Goal: Transaction & Acquisition: Register for event/course

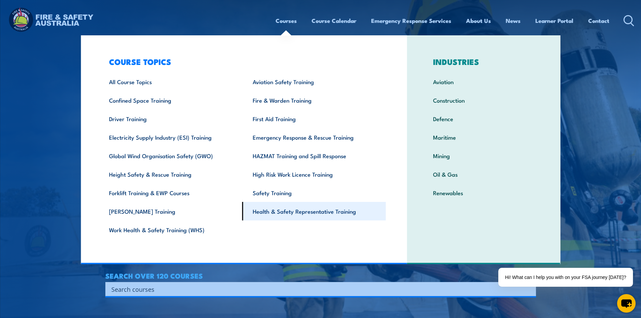
click at [297, 207] on link "Health & Safety Representative Training" at bounding box center [314, 211] width 144 height 19
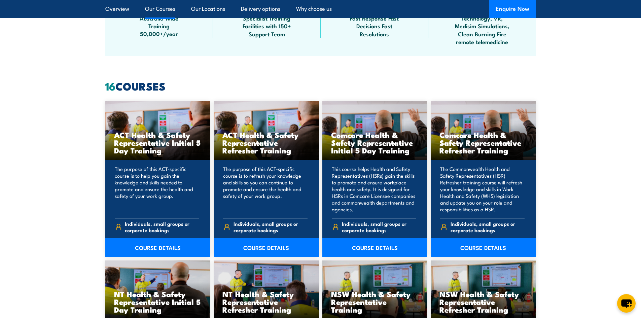
scroll to position [505, 0]
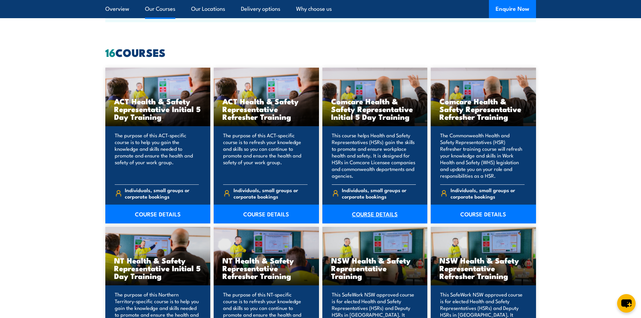
click at [363, 213] on link "COURSE DETAILS" at bounding box center [375, 214] width 105 height 19
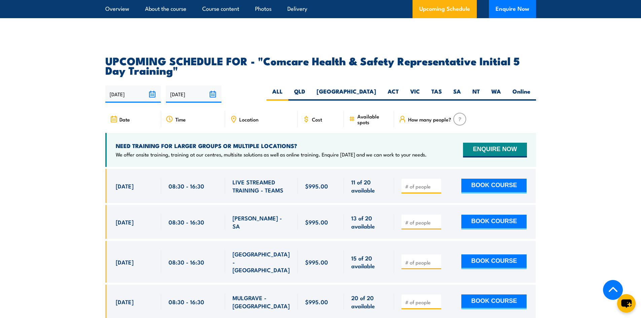
scroll to position [1111, 0]
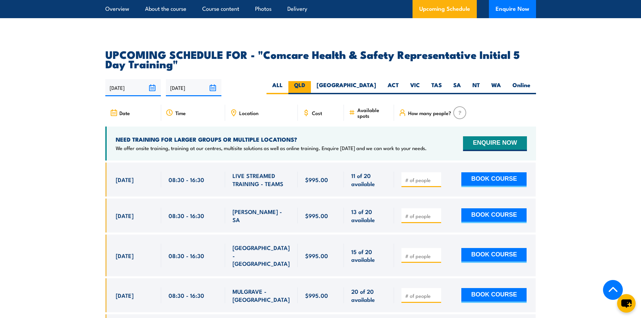
click at [311, 81] on label "QLD" at bounding box center [300, 87] width 23 height 13
click at [310, 81] on input "QLD" at bounding box center [307, 83] width 4 height 4
radio input "true"
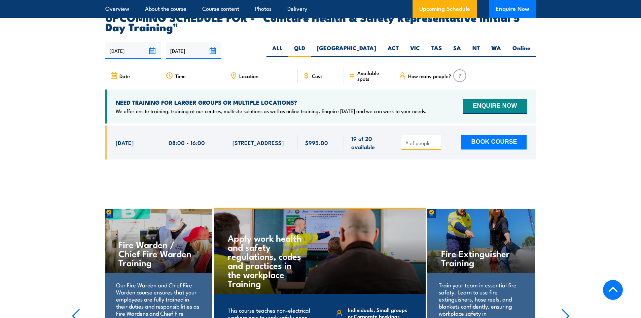
scroll to position [1150, 0]
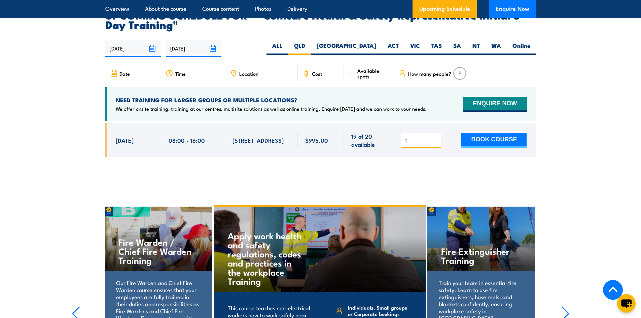
type input "1"
click at [435, 137] on input "1" at bounding box center [422, 140] width 34 height 7
click at [476, 135] on button "BOOK COURSE" at bounding box center [494, 140] width 65 height 15
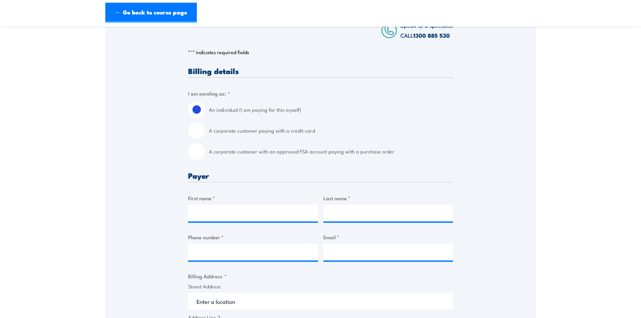
scroll to position [135, 0]
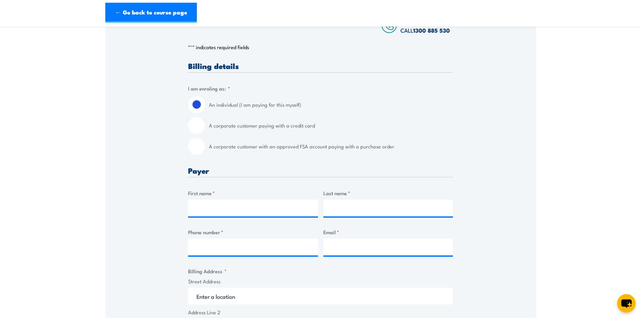
click at [199, 131] on input "A corporate customer paying with a credit card" at bounding box center [196, 125] width 17 height 17
radio input "true"
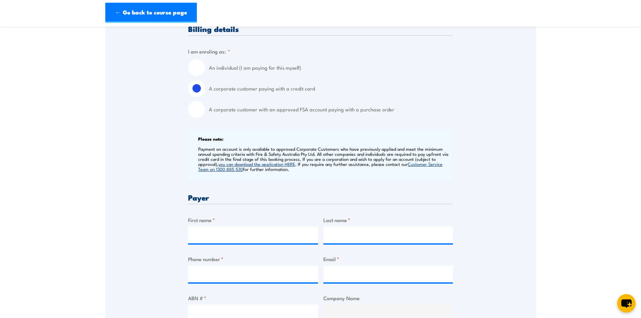
scroll to position [236, 0]
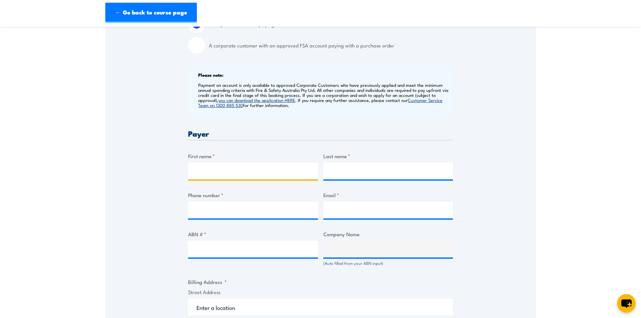
click at [241, 179] on input "First name *" at bounding box center [253, 171] width 130 height 17
type input "Joe"
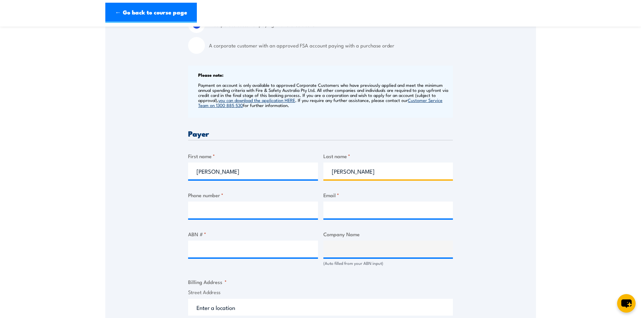
type input "Colwell"
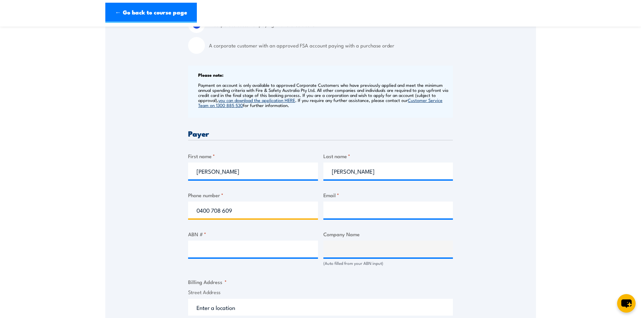
type input "0400 708 609"
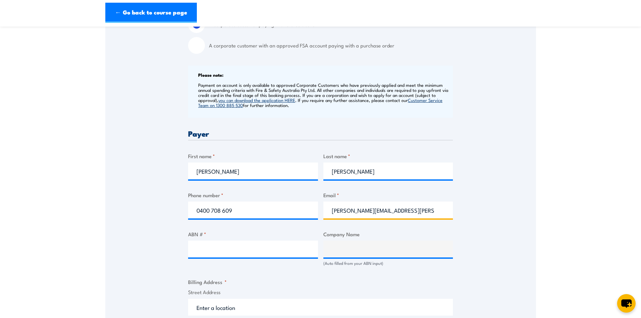
type input "joe.colwell@linfoxag.com"
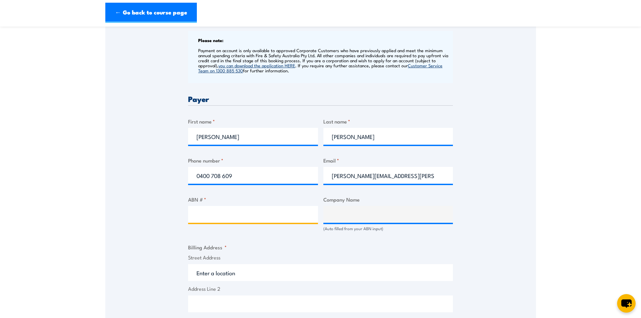
scroll to position [303, 0]
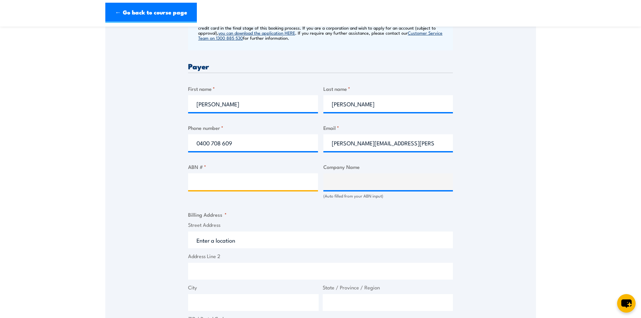
paste input "83 099 701 872"
type input "83 099 701 872"
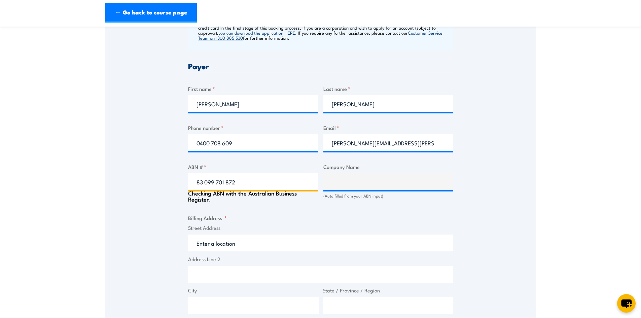
type input "Linfox Armaguard Pty Ltd"
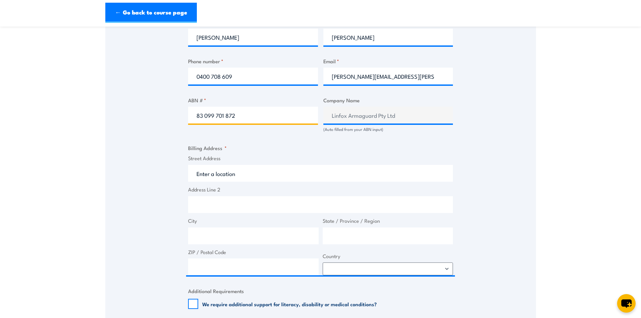
scroll to position [370, 0]
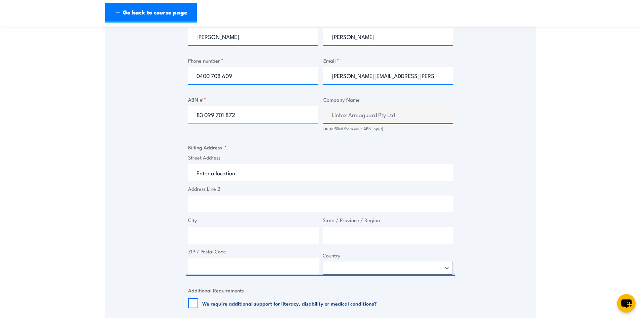
type input "83 099 701 872"
click at [239, 181] on input "Street Address" at bounding box center [320, 172] width 265 height 17
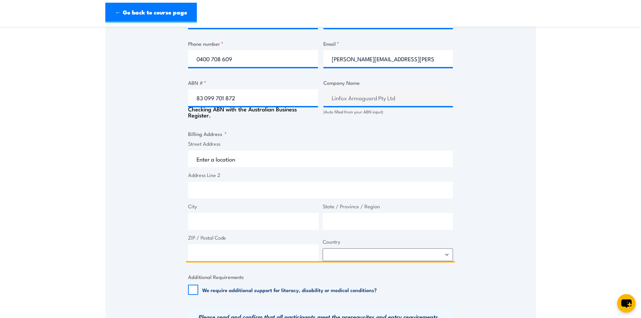
scroll to position [404, 0]
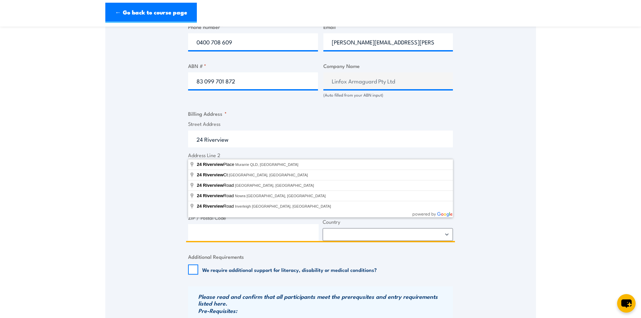
type input "24 Riverview Place, Murarrie QLD, Australia"
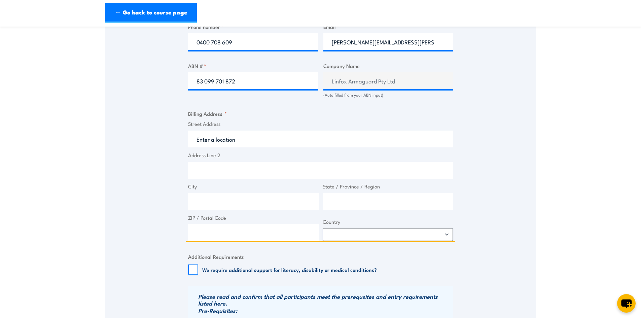
type input "24 Riverview Pl"
type input "Murarrie"
type input "Queensland"
type input "4172"
select select "Australia"
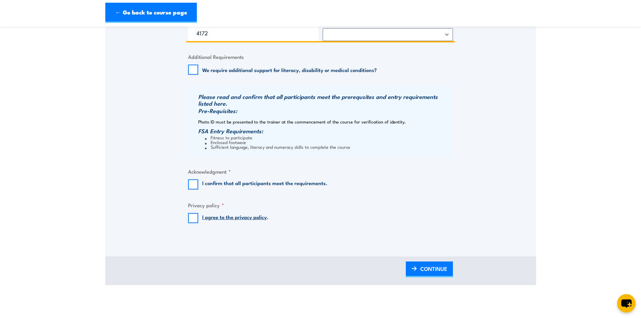
scroll to position [606, 0]
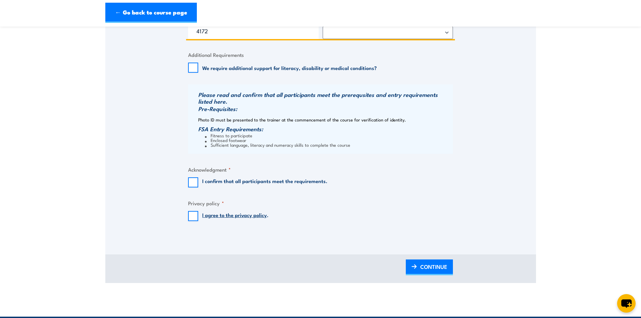
type input "24 Riverview Pl"
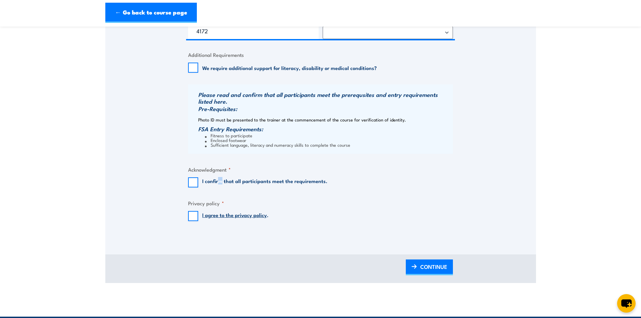
click at [221, 188] on label "I confirm that all participants meet the requirements." at bounding box center [264, 182] width 125 height 10
click at [194, 188] on input "I confirm that all participants meet the requirements." at bounding box center [193, 182] width 10 height 10
checkbox input "true"
click at [193, 221] on input "I agree to the privacy policy ." at bounding box center [193, 216] width 10 height 10
checkbox input "true"
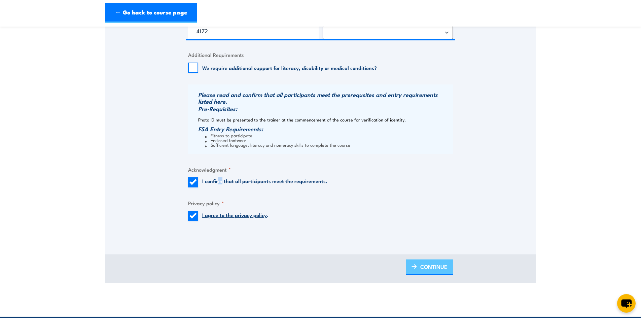
click at [431, 276] on span "CONTINUE" at bounding box center [433, 267] width 27 height 18
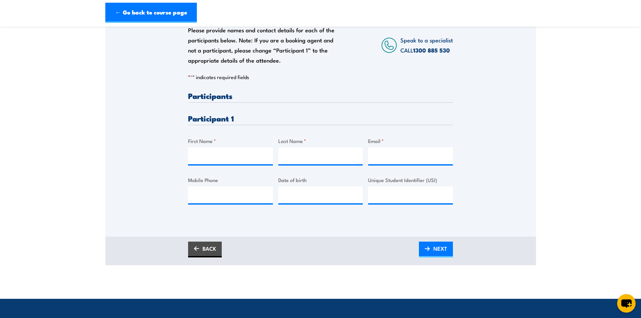
scroll to position [168, 0]
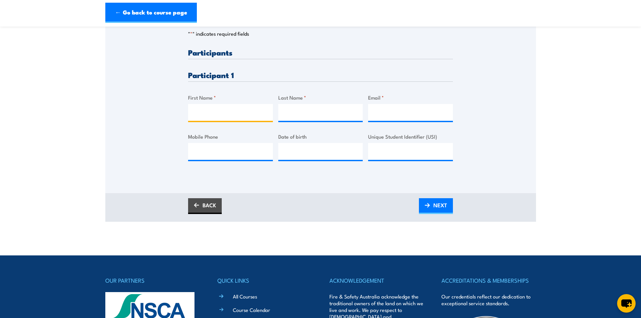
click at [235, 120] on input "First Name *" at bounding box center [230, 112] width 85 height 17
type input "Michael"
type input "Kramer"
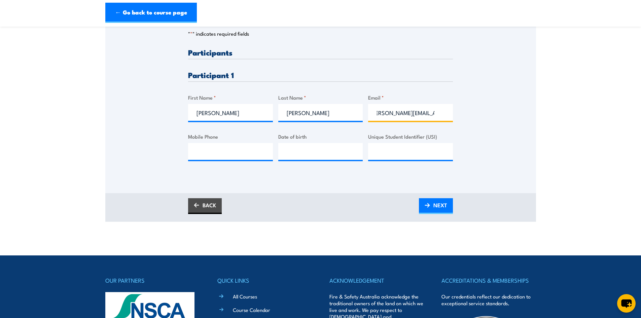
scroll to position [0, 11]
type input "michael.kramer@gmail.com"
type input "0408 568 367"
type input "29/06/1983"
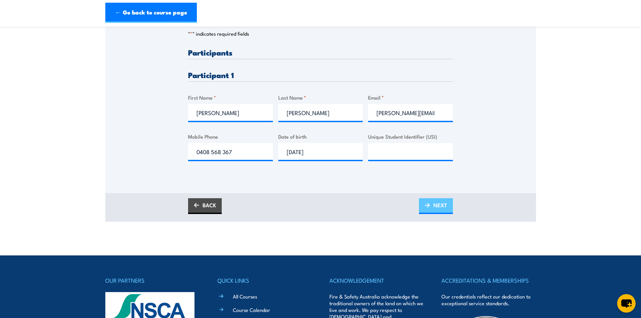
click at [443, 213] on span "NEXT" at bounding box center [441, 205] width 14 height 18
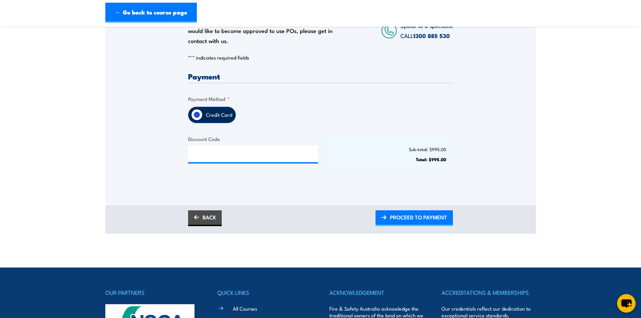
scroll to position [135, 0]
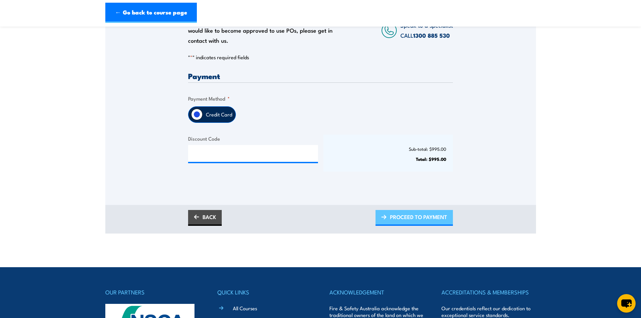
click at [430, 226] on span "PROCEED TO PAYMENT" at bounding box center [418, 217] width 57 height 18
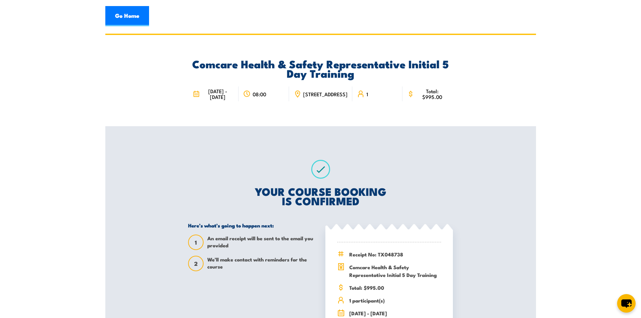
click at [549, 199] on section "Comcare Health & Safety Representative Initial 5 Day Training [DATE] - [DATE] 0…" at bounding box center [320, 208] width 641 height 349
